Goal: Task Accomplishment & Management: Use online tool/utility

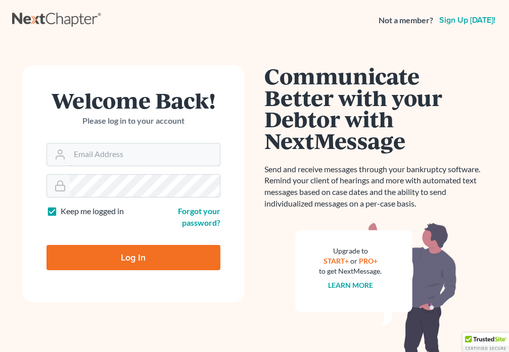
click at [104, 153] on input "Email Address" at bounding box center [145, 154] width 150 height 22
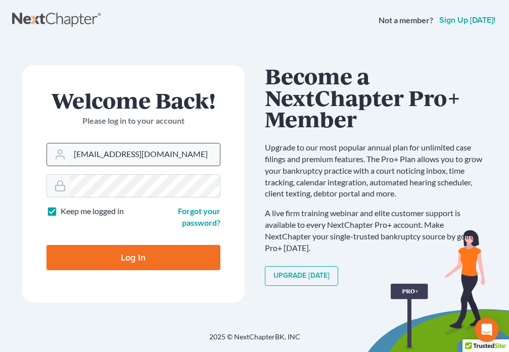
type input "[EMAIL_ADDRESS][DOMAIN_NAME]"
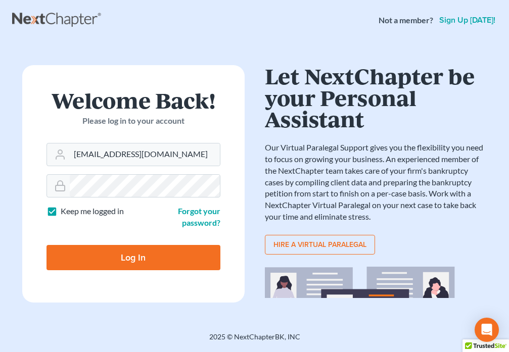
click at [136, 260] on input "Log In" at bounding box center [133, 257] width 174 height 25
type input "Thinking..."
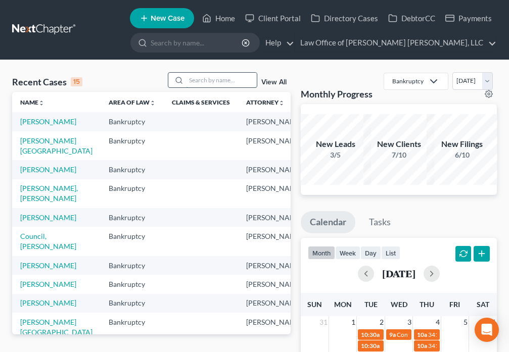
click at [209, 79] on input "search" at bounding box center [221, 80] width 71 height 15
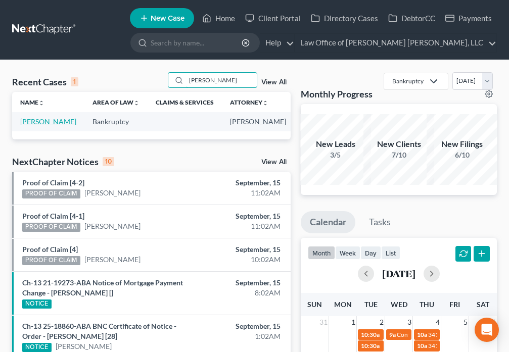
type input "[PERSON_NAME]"
click at [33, 120] on link "[PERSON_NAME]" at bounding box center [48, 121] width 56 height 9
select select "6"
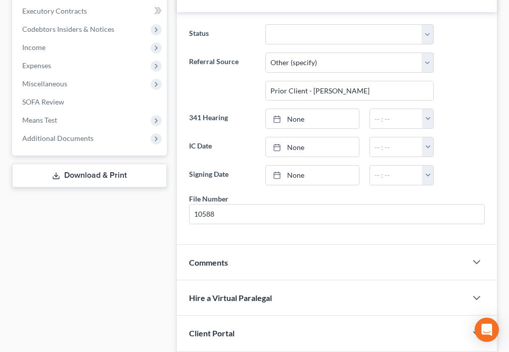
scroll to position [294, 0]
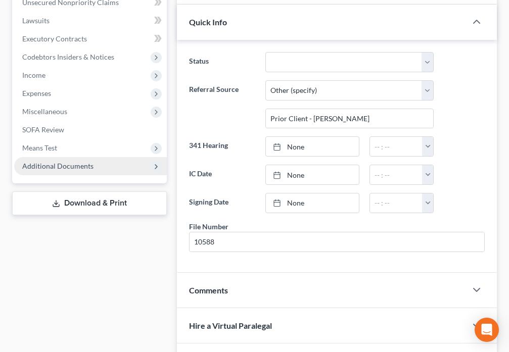
click at [102, 175] on span "Additional Documents" at bounding box center [90, 166] width 153 height 18
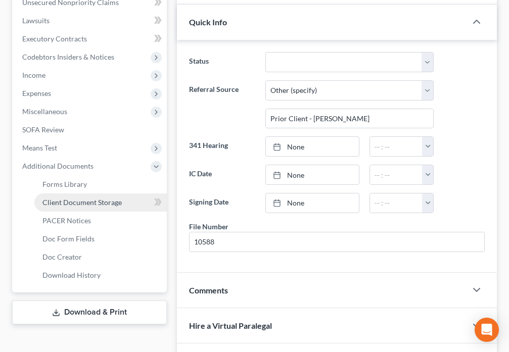
click at [94, 205] on span "Client Document Storage" at bounding box center [81, 202] width 79 height 9
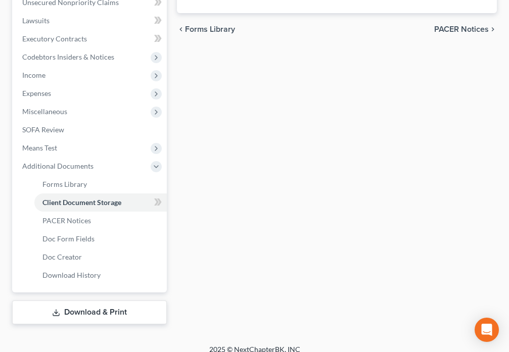
scroll to position [285, 0]
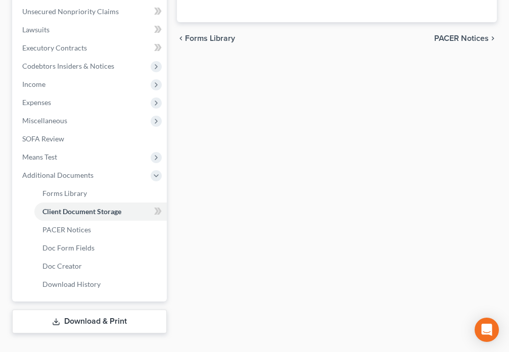
select select "9"
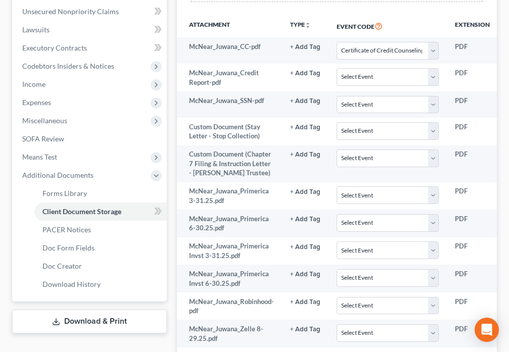
scroll to position [0, 0]
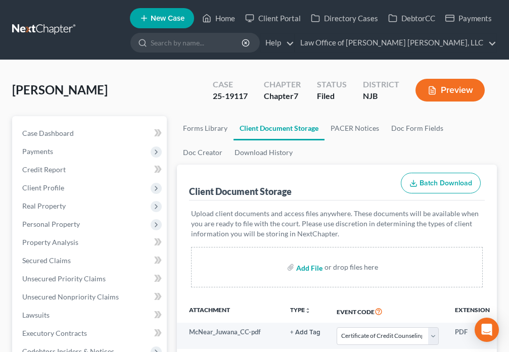
click at [305, 266] on input "file" at bounding box center [308, 267] width 24 height 18
type input "C:\fakepath\McNear_Juwana_FMC.pdf"
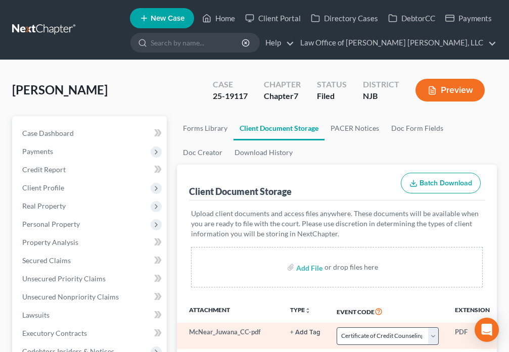
select select "9"
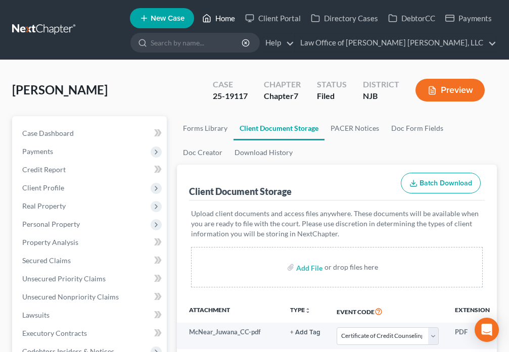
click at [214, 17] on link "Home" at bounding box center [218, 18] width 43 height 18
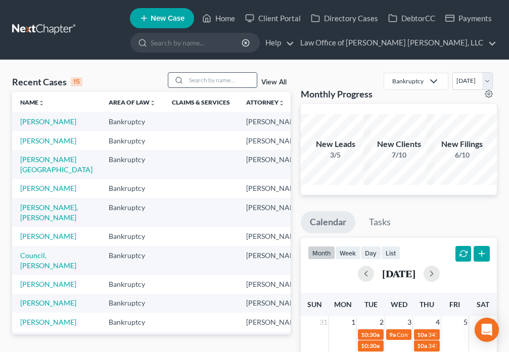
click at [214, 82] on input "search" at bounding box center [221, 80] width 71 height 15
type input "[PERSON_NAME]"
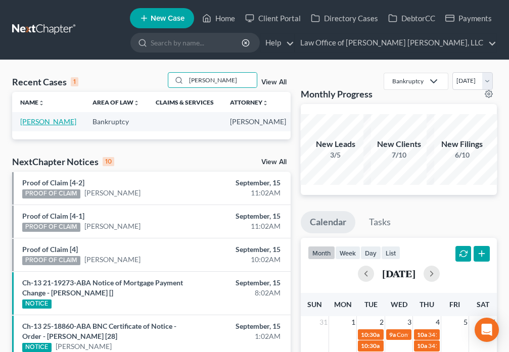
click at [37, 122] on link "[PERSON_NAME]" at bounding box center [48, 121] width 56 height 9
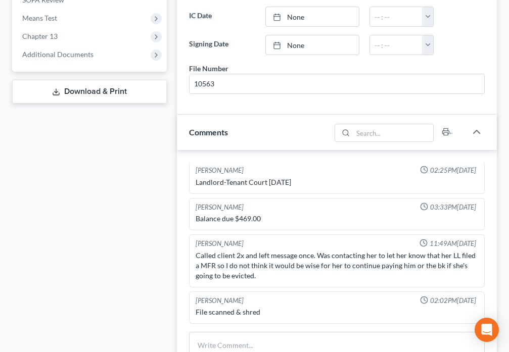
scroll to position [400, 0]
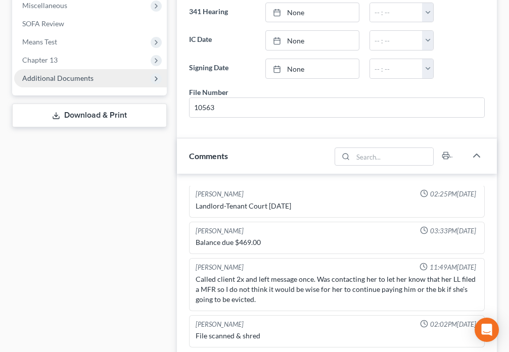
click at [63, 78] on span "Additional Documents" at bounding box center [57, 78] width 71 height 9
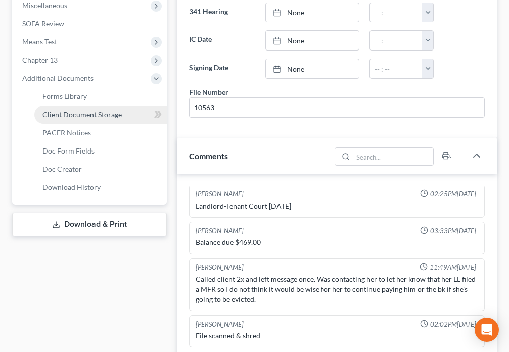
click at [87, 115] on span "Client Document Storage" at bounding box center [81, 114] width 79 height 9
select select "5"
select select "9"
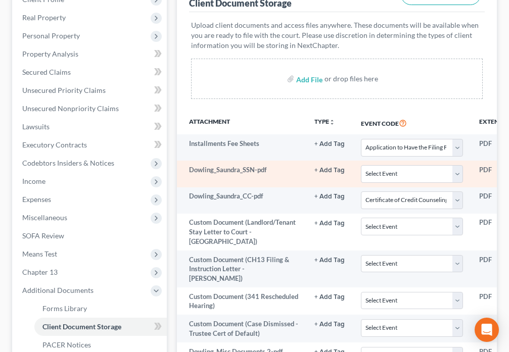
scroll to position [195, 0]
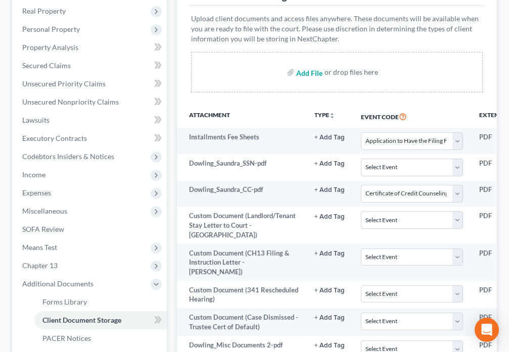
click at [303, 77] on input "file" at bounding box center [308, 72] width 24 height 18
type input "C:\fakepath\20250915100105.pdf"
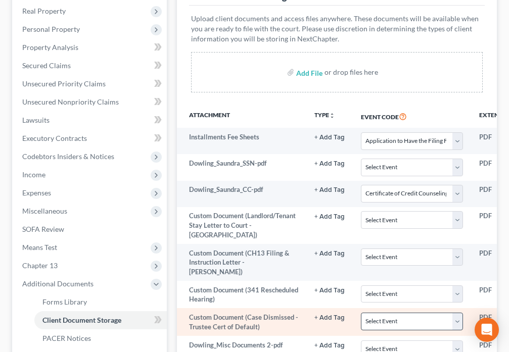
select select "5"
select select "9"
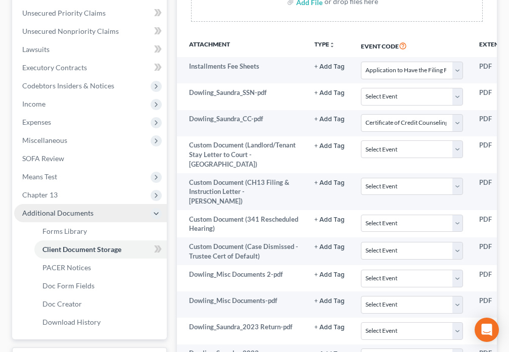
scroll to position [254, 0]
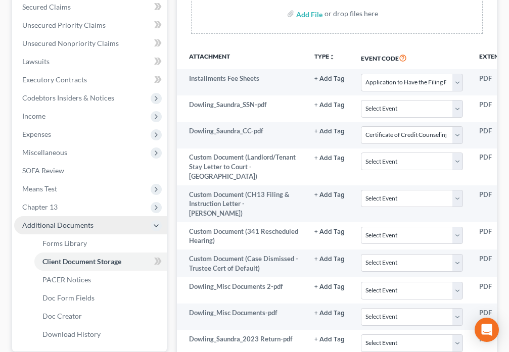
click at [90, 226] on span "Additional Documents" at bounding box center [57, 225] width 71 height 9
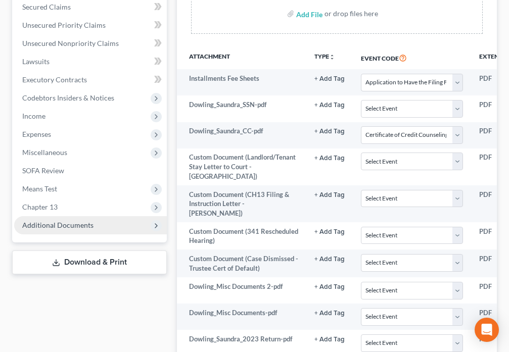
click at [104, 229] on span "Additional Documents" at bounding box center [90, 225] width 153 height 18
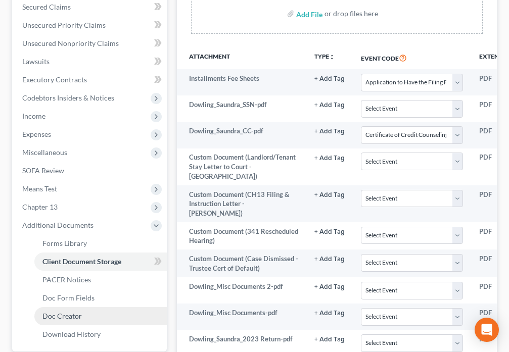
click at [65, 316] on span "Doc Creator" at bounding box center [61, 316] width 39 height 9
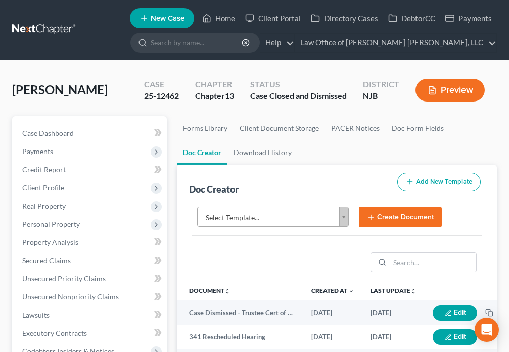
click at [344, 218] on body "Home New Case Client Portal Directory Cases DebtorCC Payments Law Office of [PE…" at bounding box center [254, 337] width 509 height 675
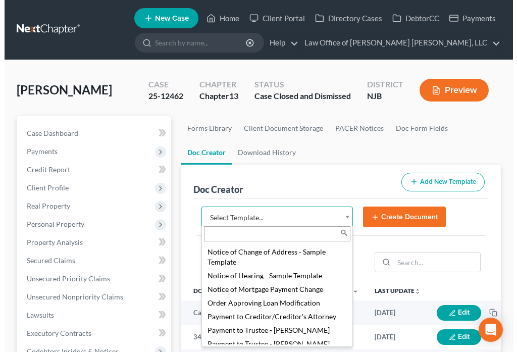
scroll to position [1190, 0]
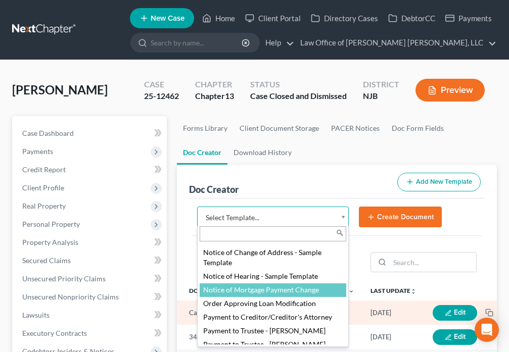
select select "88748"
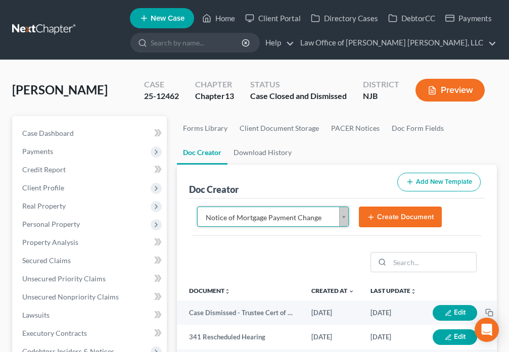
click at [376, 221] on button "Create Document" at bounding box center [400, 217] width 83 height 21
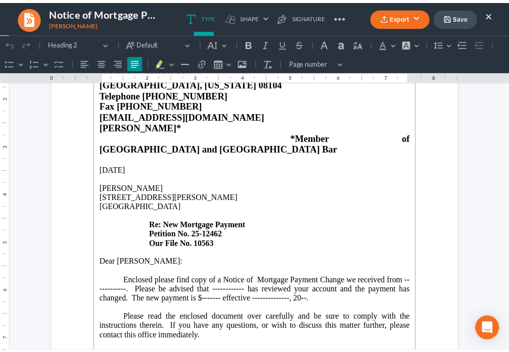
scroll to position [106, 0]
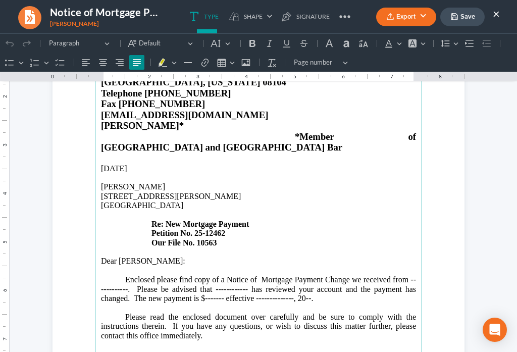
click at [123, 275] on p "Enclosed please find copy of a Notice of Mortgage Payment Change we received fr…" at bounding box center [258, 293] width 315 height 37
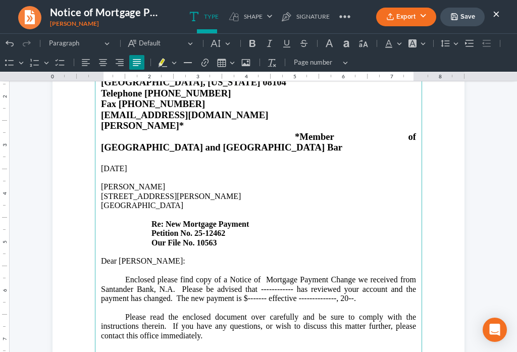
click at [289, 275] on p "Enclosed please find copy of a Notice of Mortgage Payment Change we received fr…" at bounding box center [258, 293] width 315 height 37
click at [286, 279] on p "Enclosed please find copy of a Notice of Mortgage Payment Change we received fr…" at bounding box center [258, 293] width 315 height 37
click at [362, 277] on p "Enclosed please find copy of a Notice of Mortgage Payment Change we received fr…" at bounding box center [258, 293] width 315 height 37
click at [374, 277] on p "Enclosed please find copy of a Notice of Mortgage Payment Change we received fr…" at bounding box center [258, 293] width 315 height 37
click at [386, 280] on p "Enclosed please find copy of a Notice of Mortgage Payment Change we received fr…" at bounding box center [258, 293] width 315 height 37
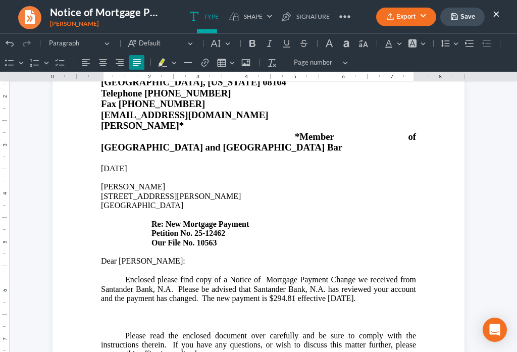
click at [496, 15] on button "×" at bounding box center [496, 14] width 7 height 12
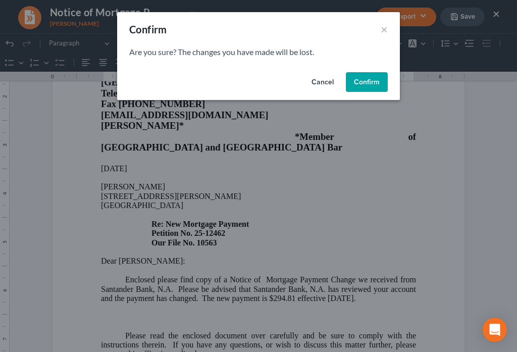
click at [366, 87] on button "Confirm" at bounding box center [367, 82] width 42 height 20
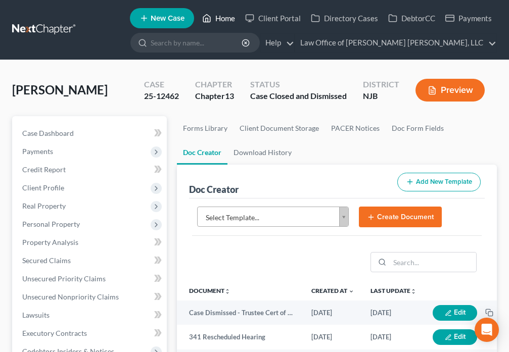
click at [210, 17] on icon at bounding box center [206, 18] width 9 height 12
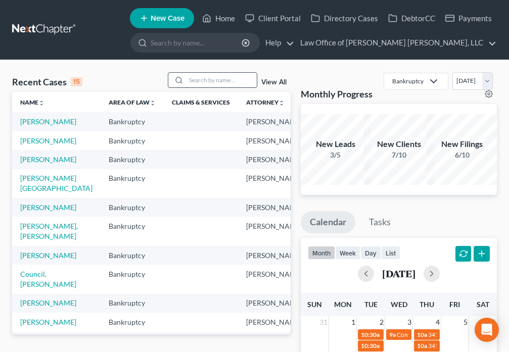
click at [199, 78] on input "search" at bounding box center [221, 80] width 71 height 15
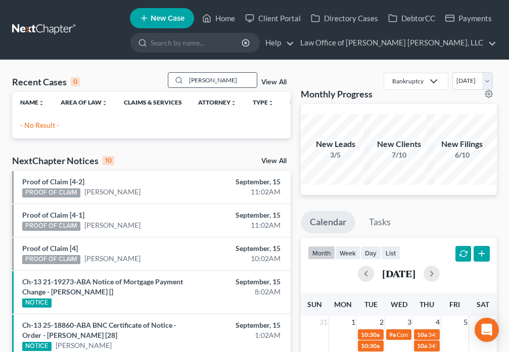
type input "[PERSON_NAME]"
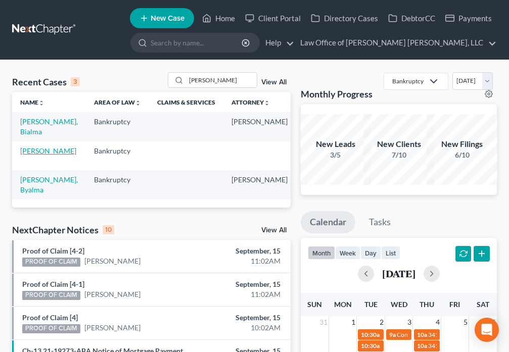
click at [30, 155] on link "[PERSON_NAME]" at bounding box center [48, 150] width 56 height 9
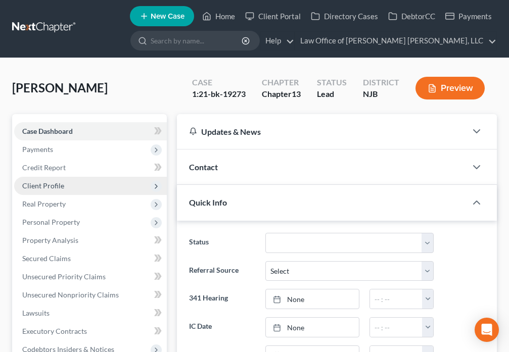
scroll to position [177, 0]
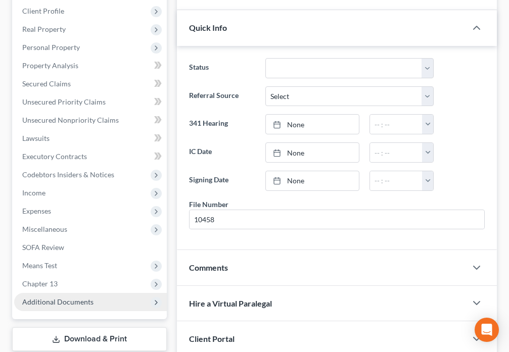
click at [48, 303] on span "Additional Documents" at bounding box center [57, 301] width 71 height 9
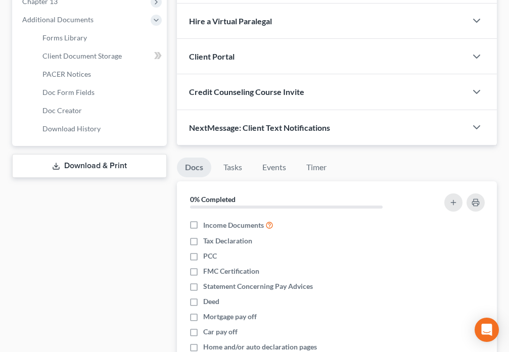
scroll to position [460, 0]
click at [73, 110] on span "Doc Creator" at bounding box center [61, 110] width 39 height 9
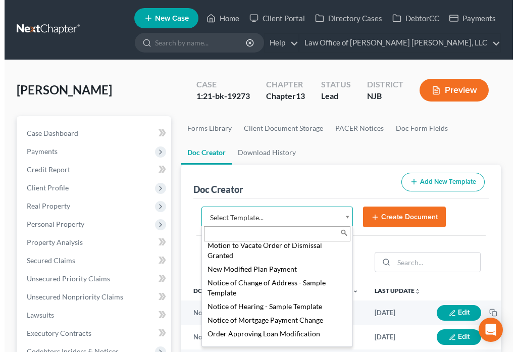
scroll to position [1190, 0]
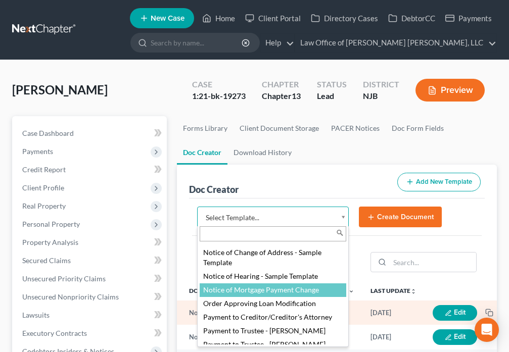
select select "88748"
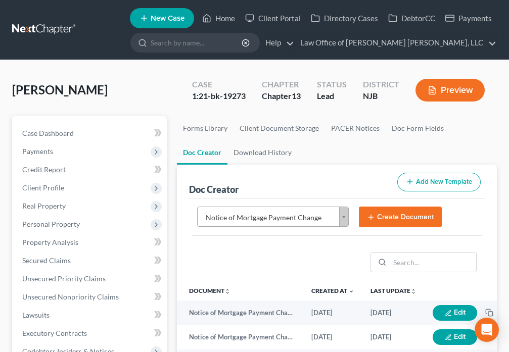
click at [381, 219] on button "Create Document" at bounding box center [400, 217] width 83 height 21
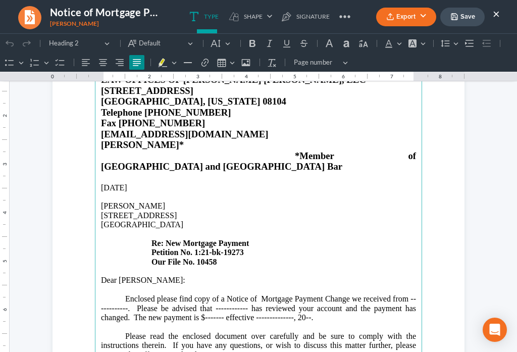
scroll to position [94, 0]
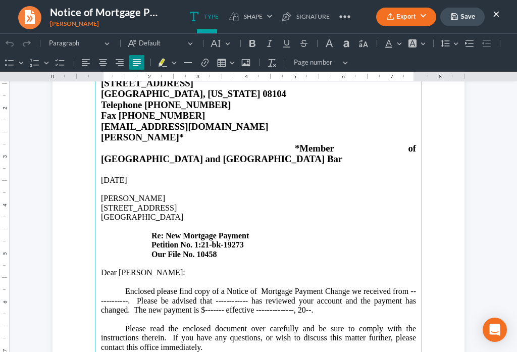
click at [121, 287] on p "Enclosed please find copy of a Notice of Mortgage Payment Change we received fr…" at bounding box center [258, 305] width 315 height 37
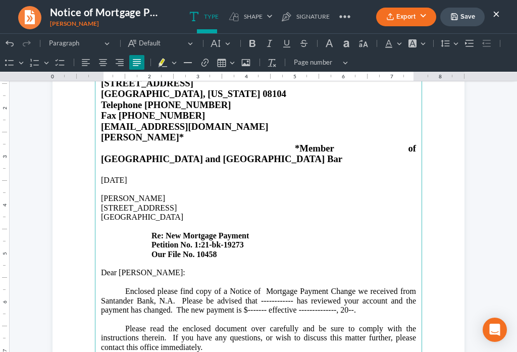
click at [291, 287] on p "Enclosed please find copy of a Notice of Mortgage Payment Change we received fr…" at bounding box center [258, 305] width 315 height 37
click at [290, 287] on p "Enclosed please find copy of a Notice of Mortgage Payment Change we received fr…" at bounding box center [258, 305] width 315 height 37
click at [360, 288] on p "Enclosed please find copy of a Notice of Mortgage Payment Change we received fr…" at bounding box center [258, 305] width 315 height 37
click at [371, 288] on p "Enclosed please find copy of a Notice of Mortgage Payment Change we received fr…" at bounding box center [258, 305] width 315 height 37
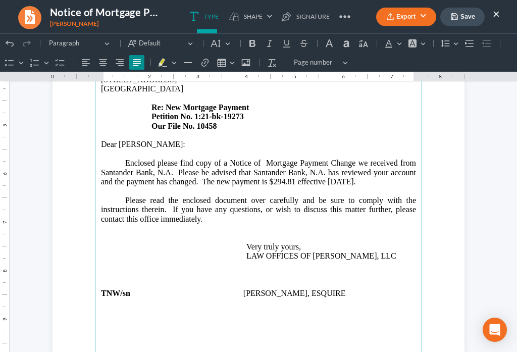
scroll to position [224, 0]
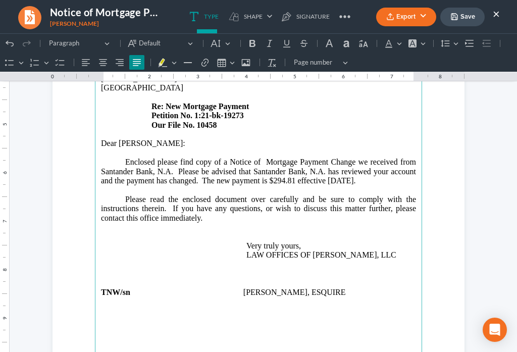
click at [204, 223] on p "Rich Text Editor, page-0-main" at bounding box center [258, 227] width 315 height 9
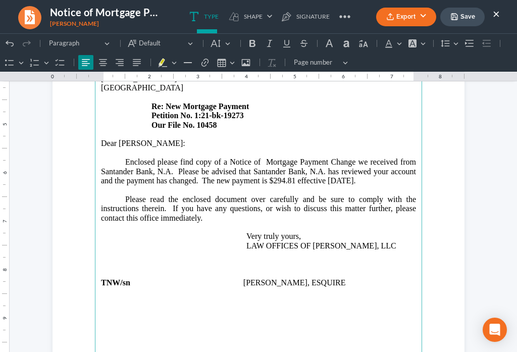
click at [102, 297] on p "Rich Text Editor, page-0-main" at bounding box center [258, 301] width 315 height 9
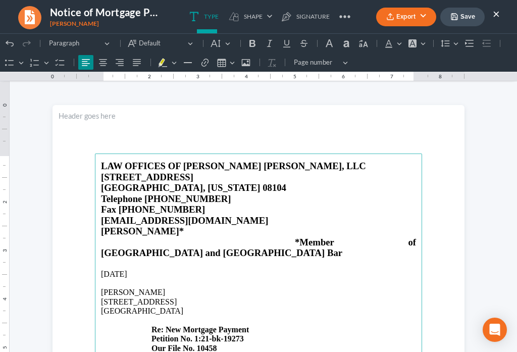
scroll to position [0, 0]
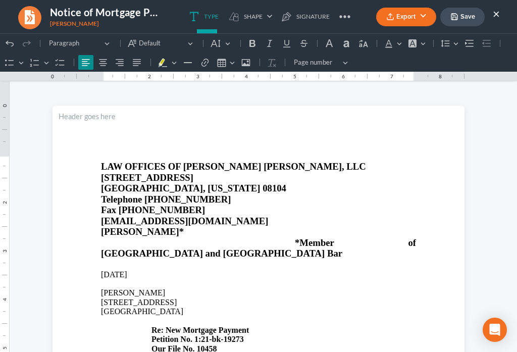
click at [470, 16] on button "Save" at bounding box center [462, 17] width 44 height 19
click at [397, 22] on button "Export" at bounding box center [406, 17] width 60 height 19
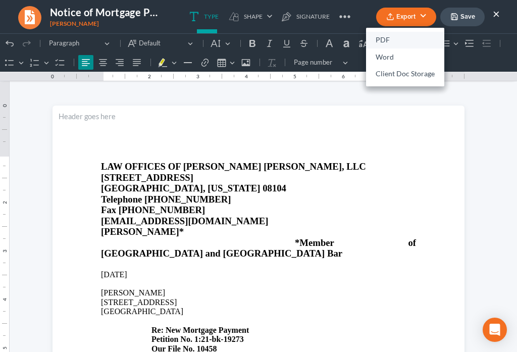
click at [379, 41] on link "PDF" at bounding box center [405, 40] width 78 height 17
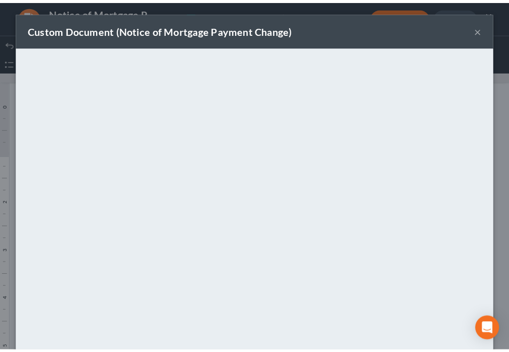
scroll to position [71, 0]
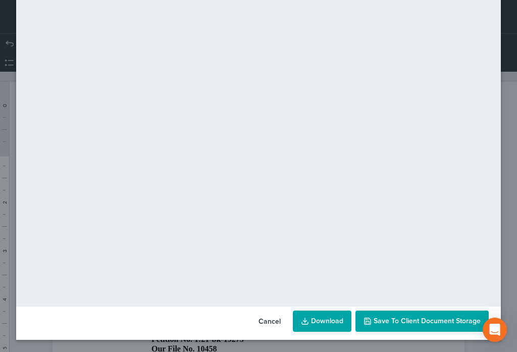
click at [430, 321] on span "Save to Client Document Storage" at bounding box center [427, 321] width 107 height 9
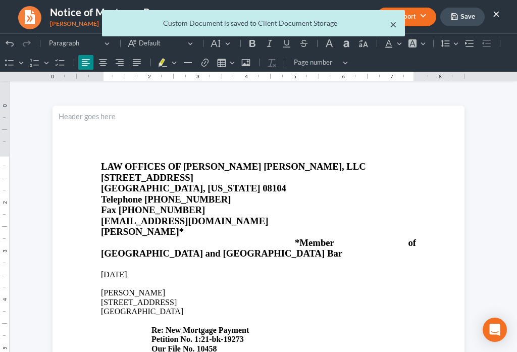
click at [393, 24] on button "×" at bounding box center [393, 24] width 7 height 12
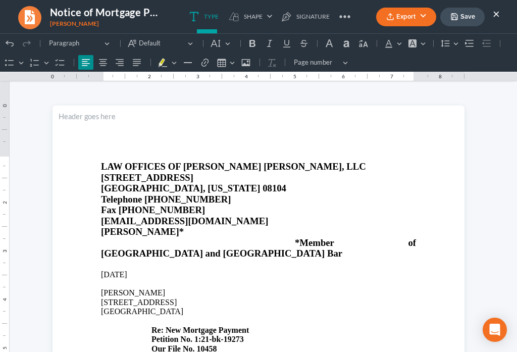
click at [495, 15] on button "×" at bounding box center [496, 14] width 7 height 12
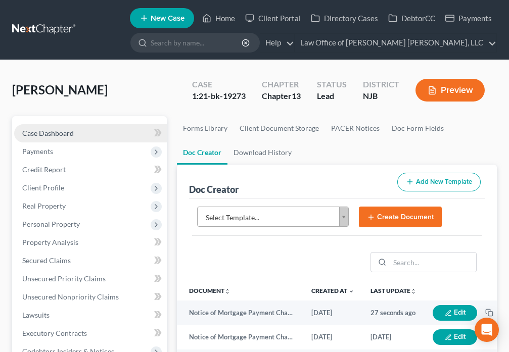
click at [82, 137] on link "Case Dashboard" at bounding box center [90, 133] width 153 height 18
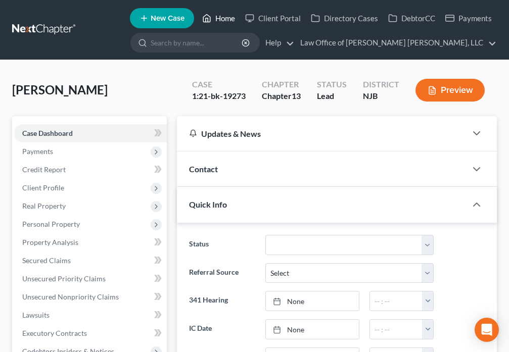
click at [223, 18] on link "Home" at bounding box center [218, 18] width 43 height 18
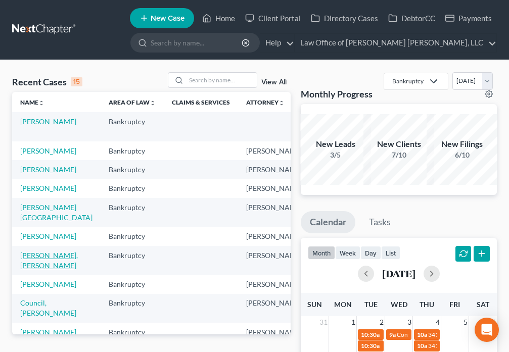
click at [27, 270] on link "[PERSON_NAME], [PERSON_NAME]" at bounding box center [49, 260] width 58 height 19
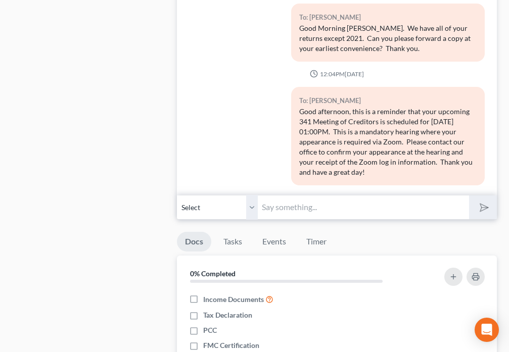
scroll to position [1049, 0]
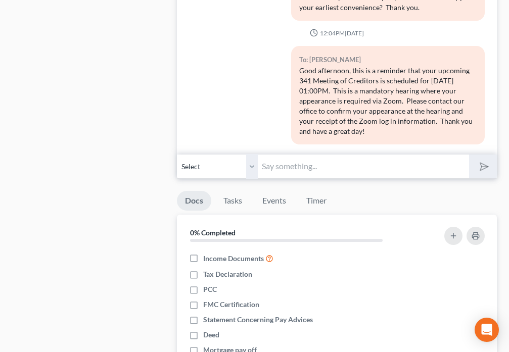
click at [287, 154] on input "text" at bounding box center [363, 166] width 211 height 25
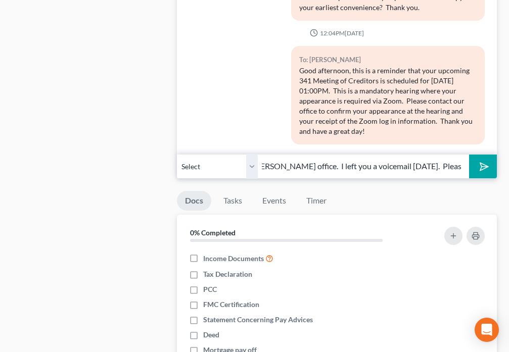
scroll to position [0, 0]
click at [418, 154] on input "Good Afternoon [PERSON_NAME]. This is [PERSON_NAME] from [PERSON_NAME] office. …" at bounding box center [363, 166] width 211 height 25
type input "Good Afternoon [PERSON_NAME]. This is [PERSON_NAME] from [PERSON_NAME] office. …"
click at [480, 155] on button "submit" at bounding box center [483, 167] width 28 height 24
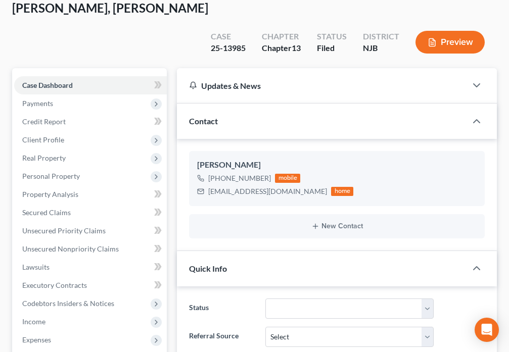
scroll to position [0, 0]
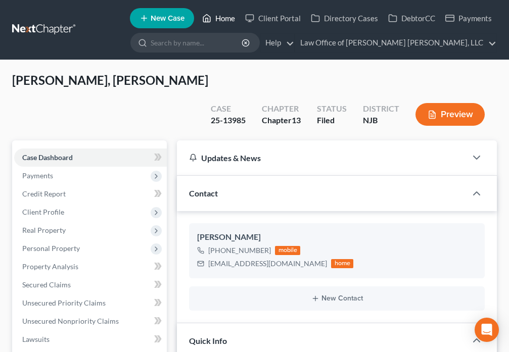
click at [218, 21] on link "Home" at bounding box center [218, 18] width 43 height 18
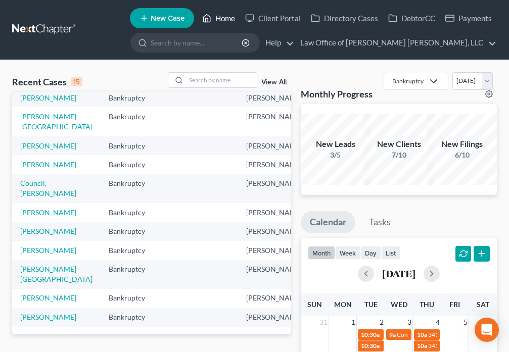
scroll to position [165, 0]
click at [28, 192] on link "Council, [PERSON_NAME]" at bounding box center [48, 188] width 56 height 19
select select "4"
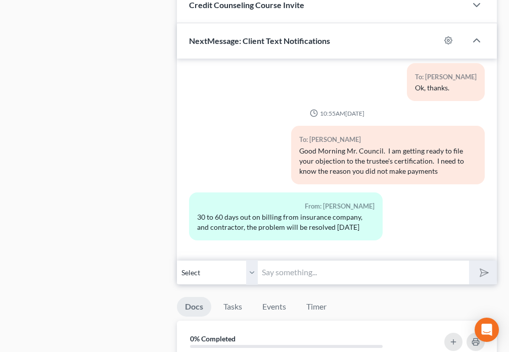
scroll to position [919, 0]
click at [306, 267] on input "text" at bounding box center [363, 272] width 211 height 25
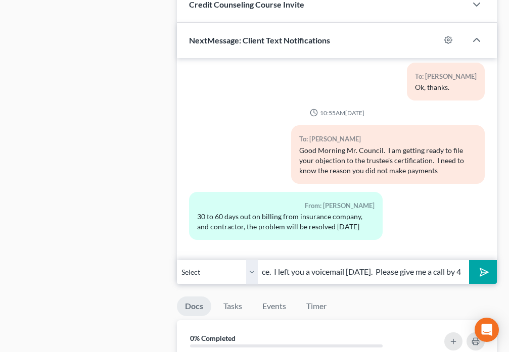
scroll to position [0, 287]
type input "Good Afternoon Mr. Council. This is [PERSON_NAME] from [PERSON_NAME] office. I …"
click at [493, 272] on button "submit" at bounding box center [483, 272] width 28 height 24
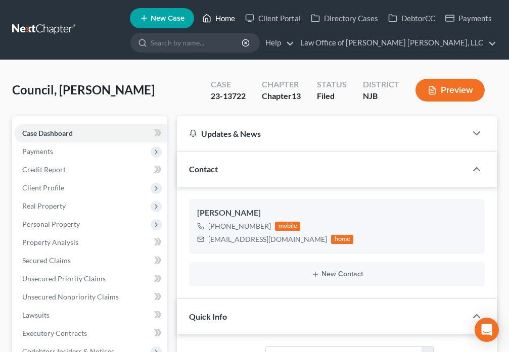
click at [207, 19] on icon at bounding box center [206, 18] width 9 height 12
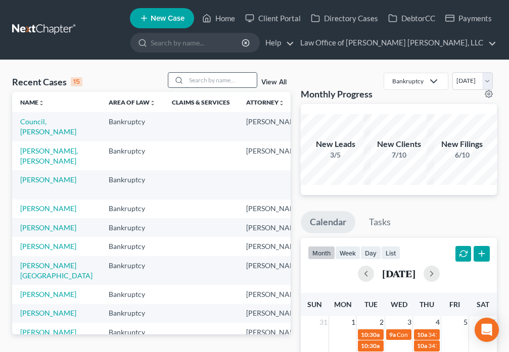
click at [206, 79] on input "search" at bounding box center [221, 80] width 71 height 15
type input "Hill"
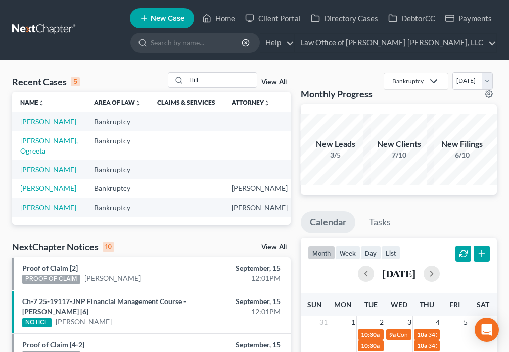
click at [25, 126] on link "[PERSON_NAME]" at bounding box center [48, 121] width 56 height 9
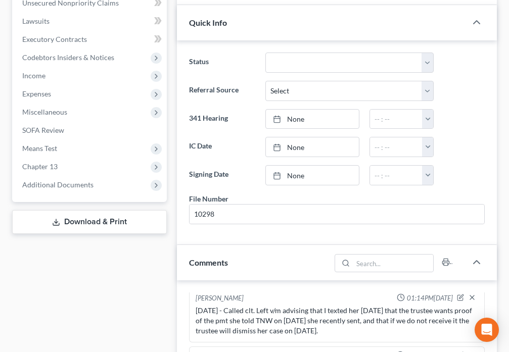
scroll to position [283, 0]
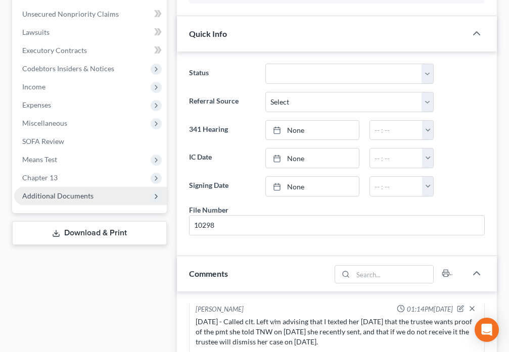
click at [111, 198] on span "Additional Documents" at bounding box center [90, 196] width 153 height 18
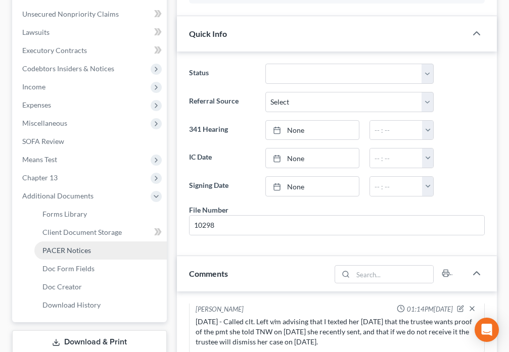
click at [82, 251] on span "PACER Notices" at bounding box center [66, 250] width 48 height 9
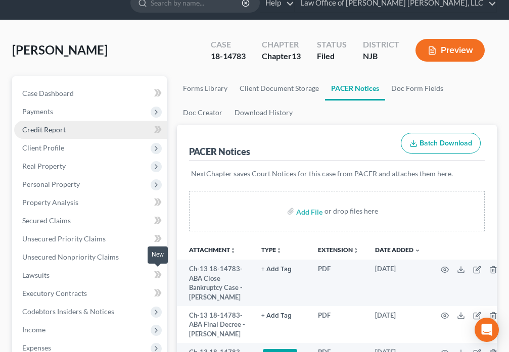
scroll to position [24, 0]
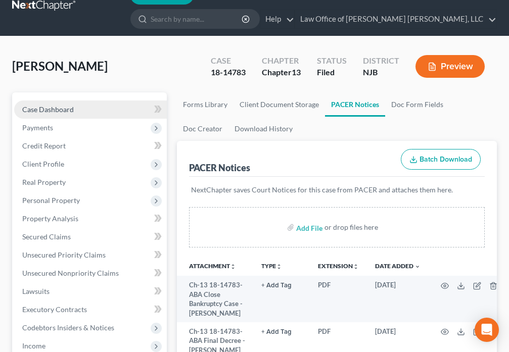
click at [64, 107] on span "Case Dashboard" at bounding box center [48, 109] width 52 height 9
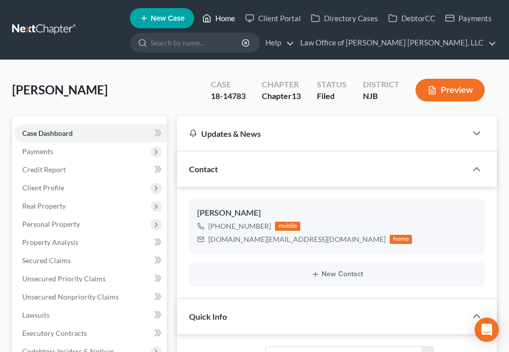
click at [207, 19] on polyline at bounding box center [207, 20] width 3 height 4
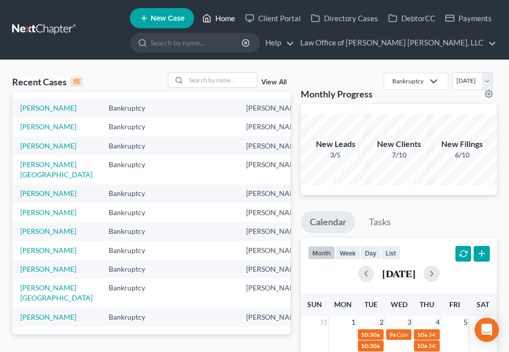
scroll to position [230, 0]
click at [27, 283] on link "[PERSON_NAME][GEOGRAPHIC_DATA]" at bounding box center [56, 292] width 72 height 19
select select "6"
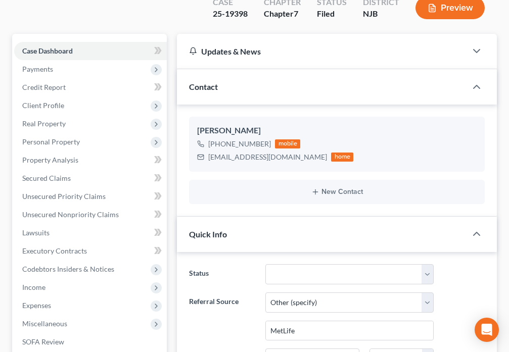
scroll to position [224, 0]
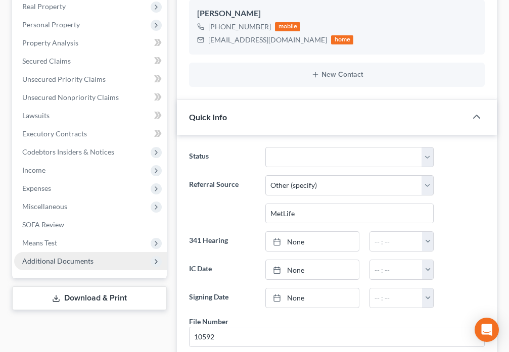
click at [83, 252] on span "Additional Documents" at bounding box center [90, 261] width 153 height 18
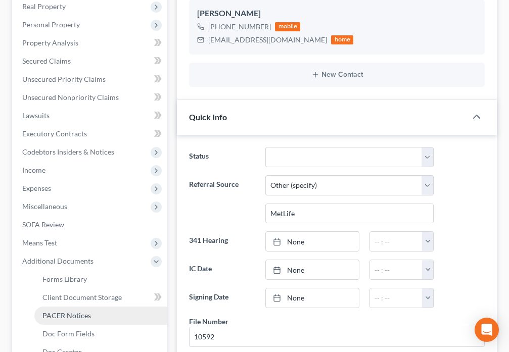
click at [65, 311] on span "PACER Notices" at bounding box center [66, 315] width 48 height 9
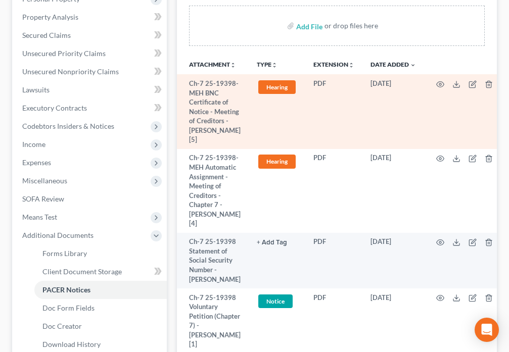
scroll to position [247, 0]
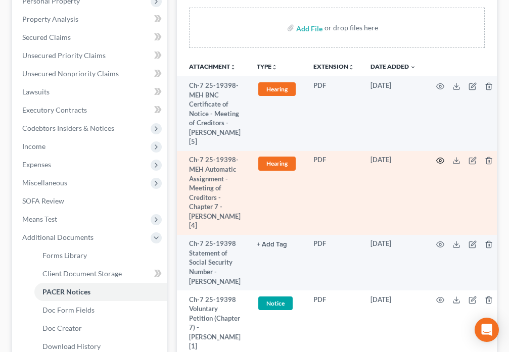
click at [439, 160] on circle "button" at bounding box center [440, 161] width 2 height 2
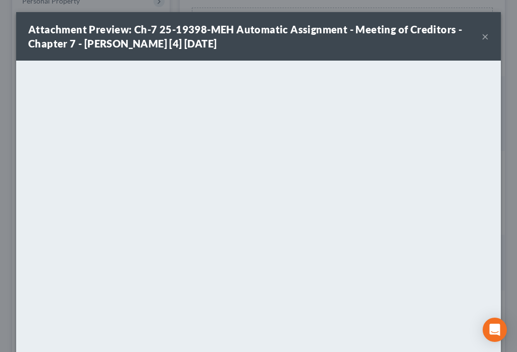
click at [484, 36] on button "×" at bounding box center [485, 36] width 7 height 12
